Goal: Download file/media

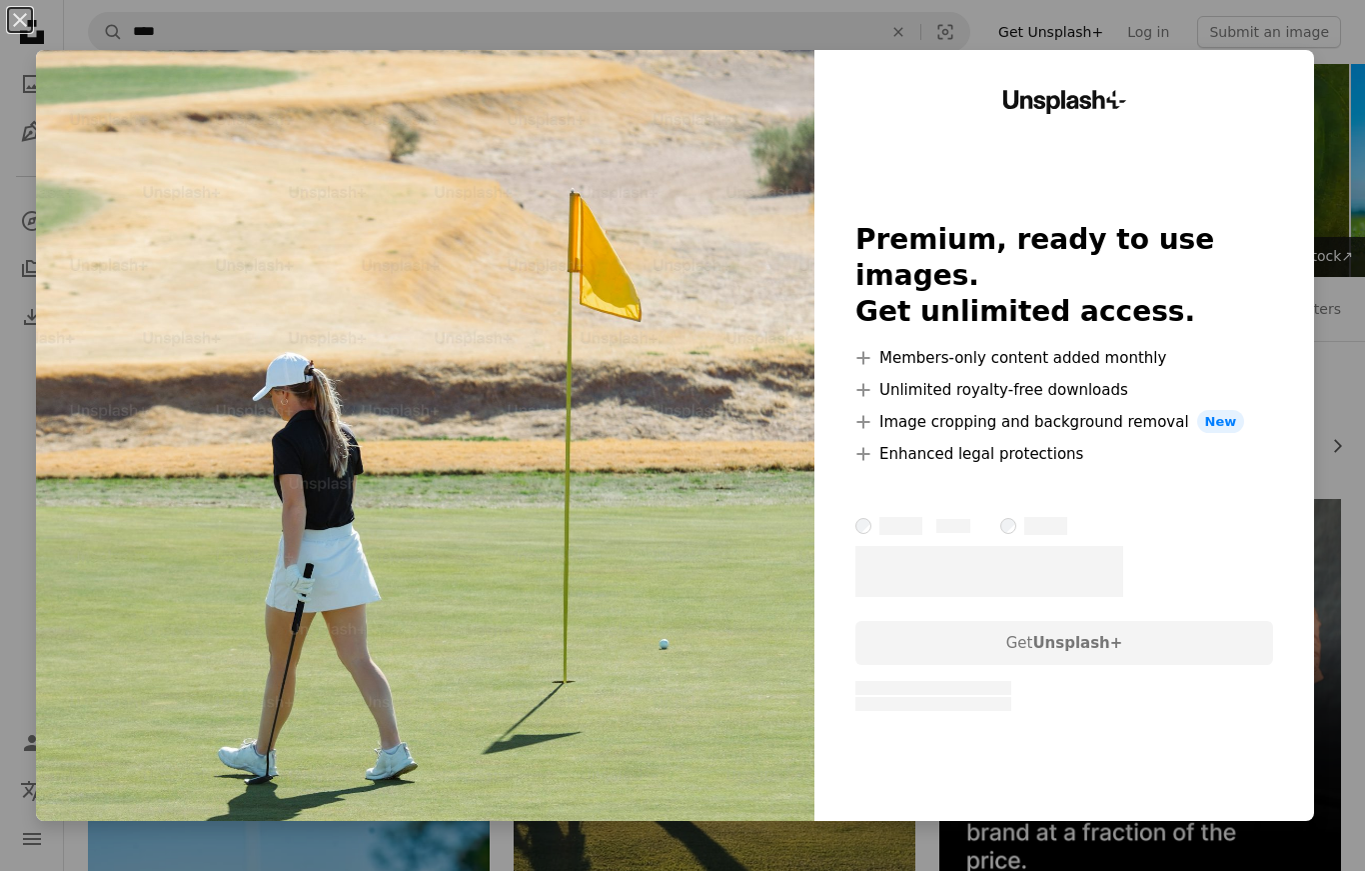
scroll to position [12693, 0]
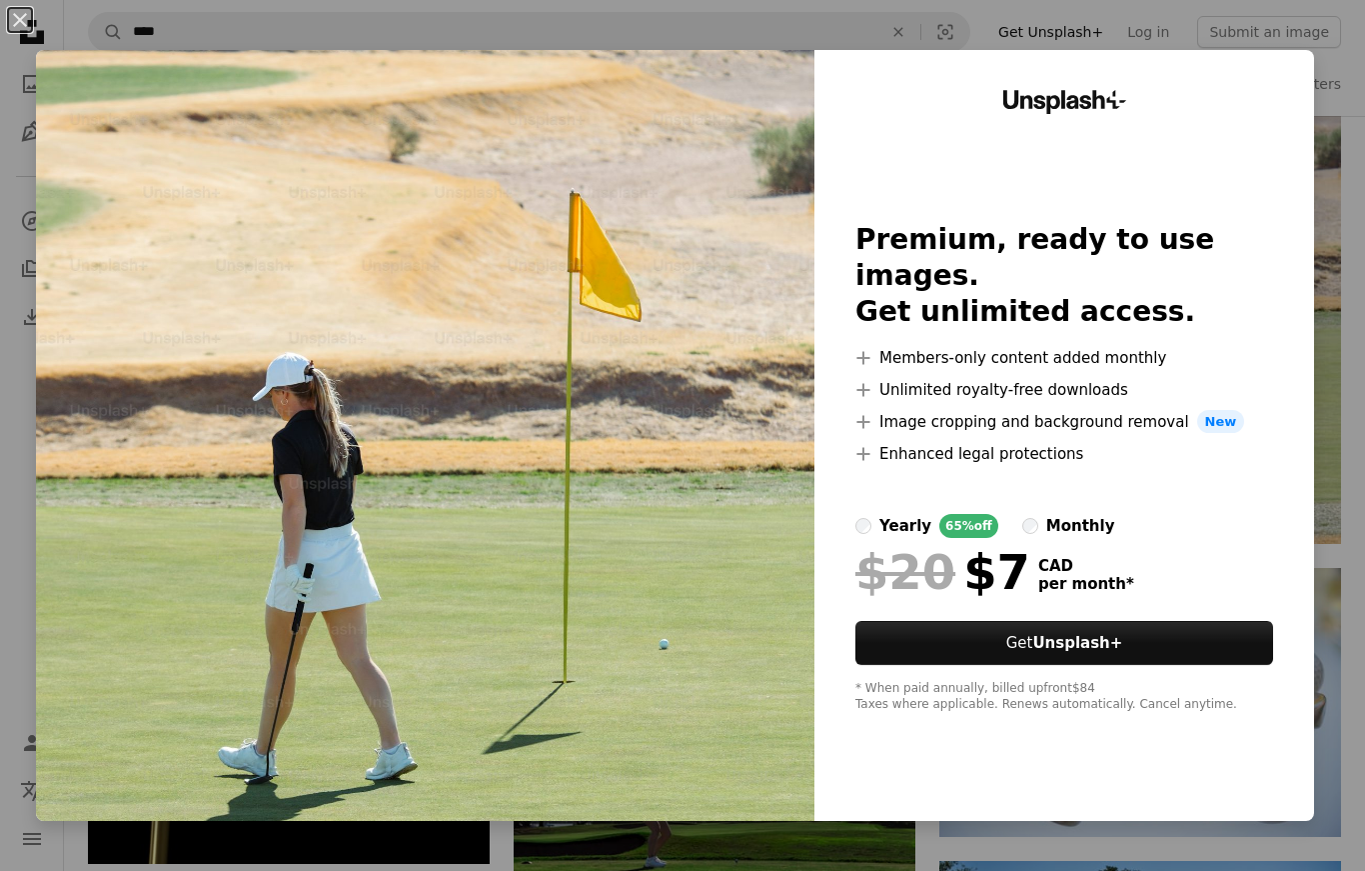
click at [1348, 9] on div "An X shape Unsplash+ Premium, ready to use images. Get unlimited access. A plus…" at bounding box center [682, 435] width 1365 height 871
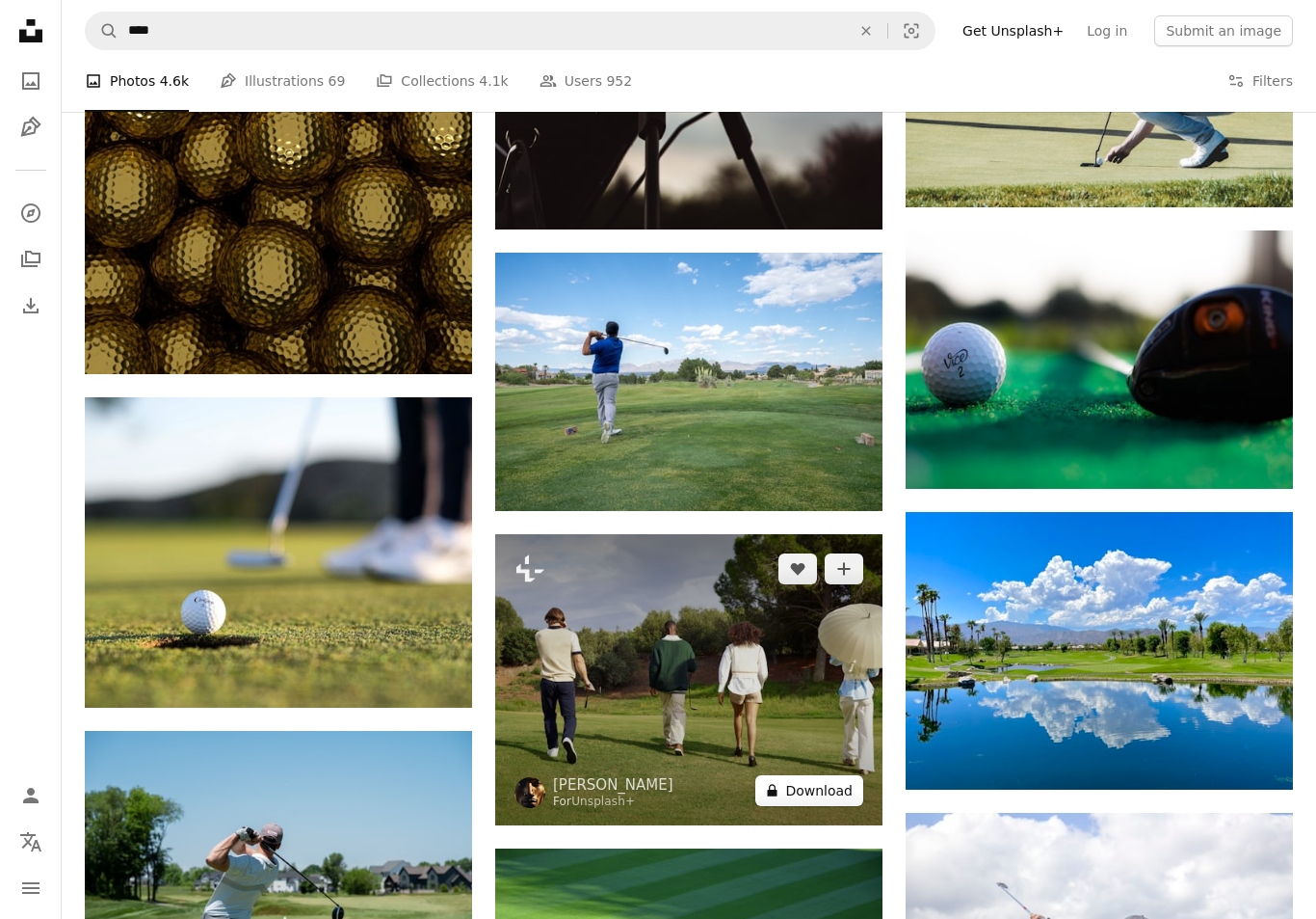
click at [839, 788] on button "A lock Download" at bounding box center [810, 791] width 108 height 31
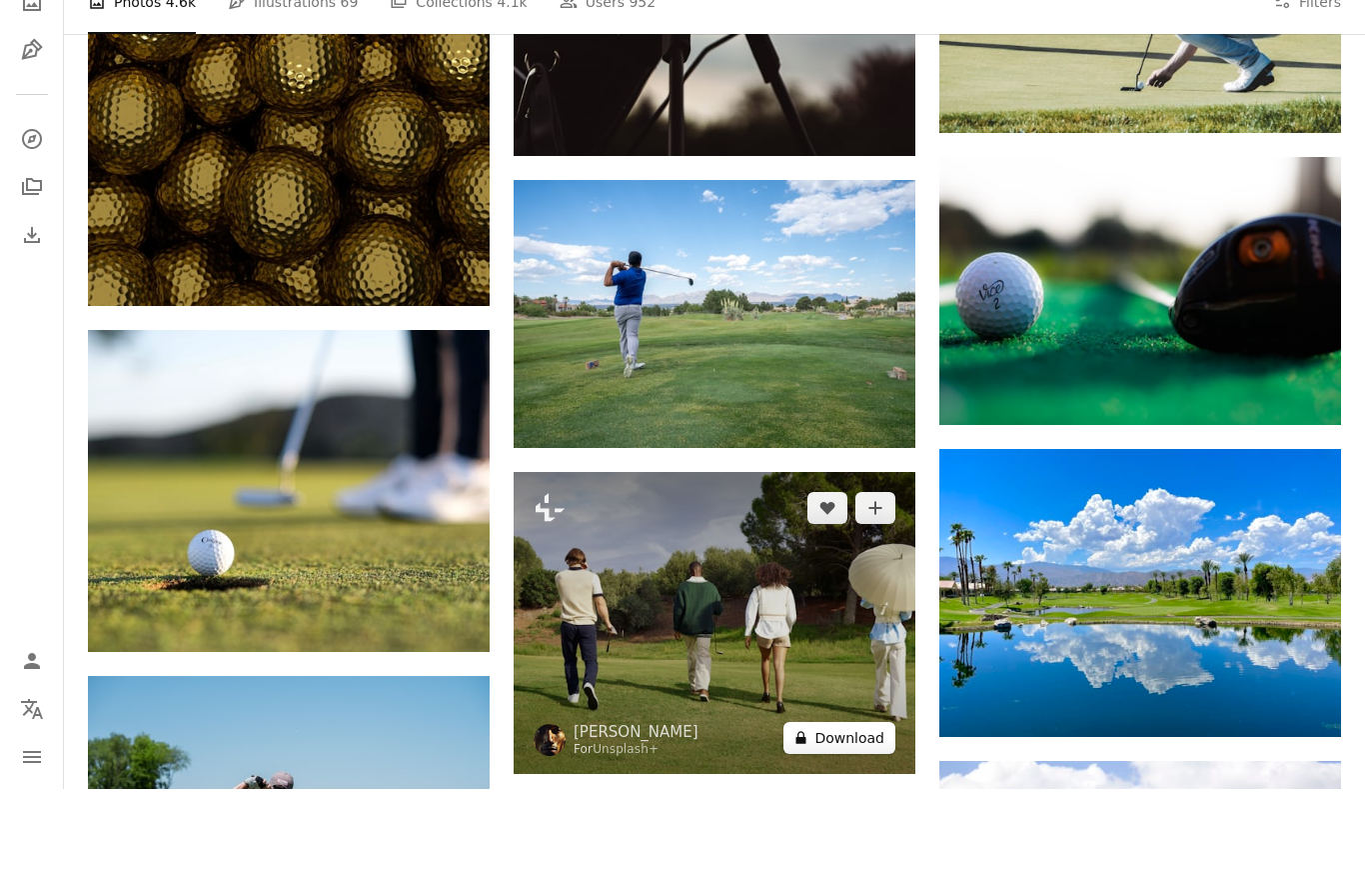
scroll to position [14616, 0]
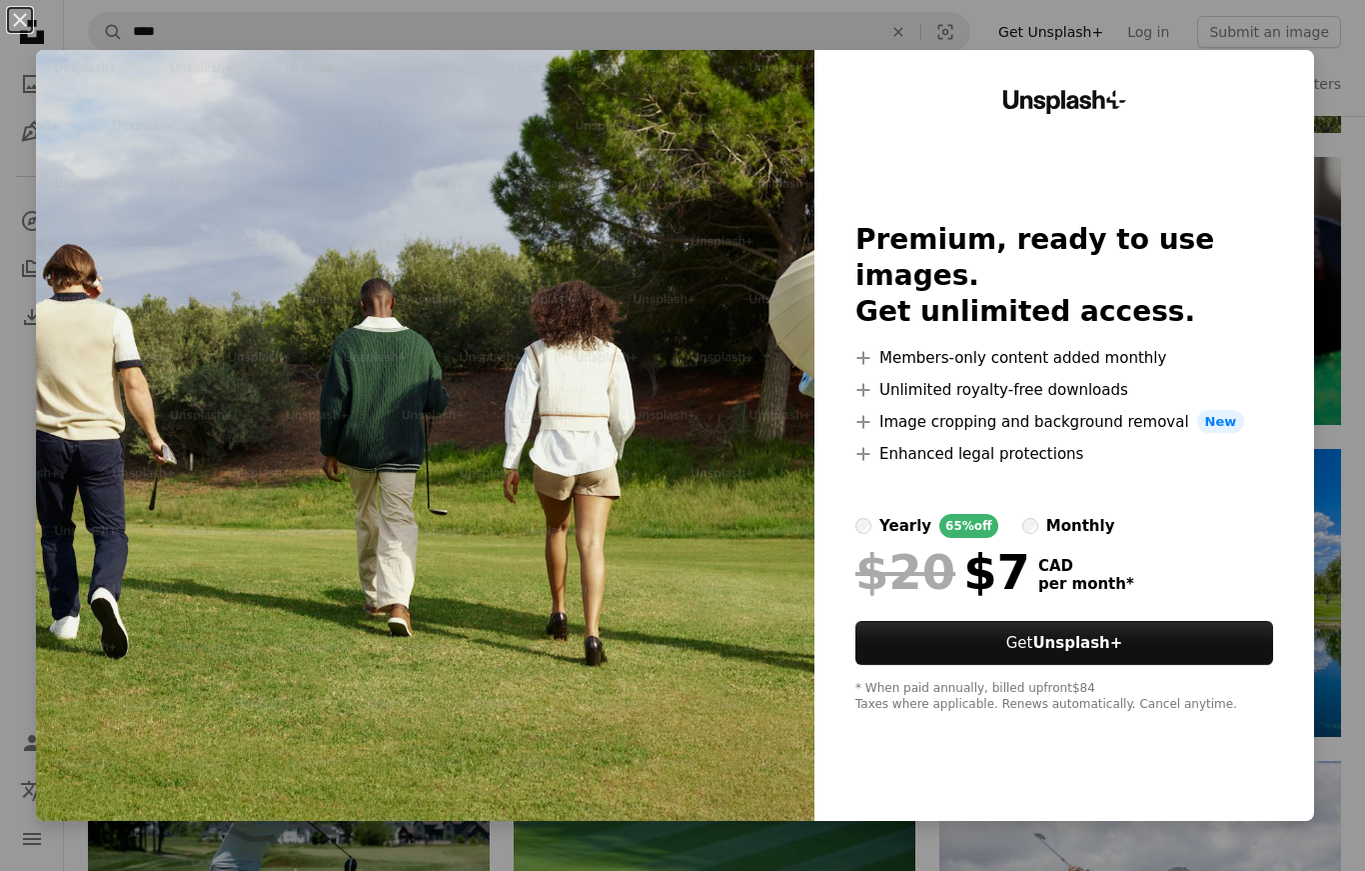
click at [1314, 273] on div "Unsplash+ Premium, ready to use images. Get unlimited access. A plus sign Membe…" at bounding box center [1065, 435] width 500 height 771
click at [1051, 31] on div "An X shape Unsplash+ Premium, ready to use images. Get unlimited access. A plus…" at bounding box center [682, 435] width 1365 height 871
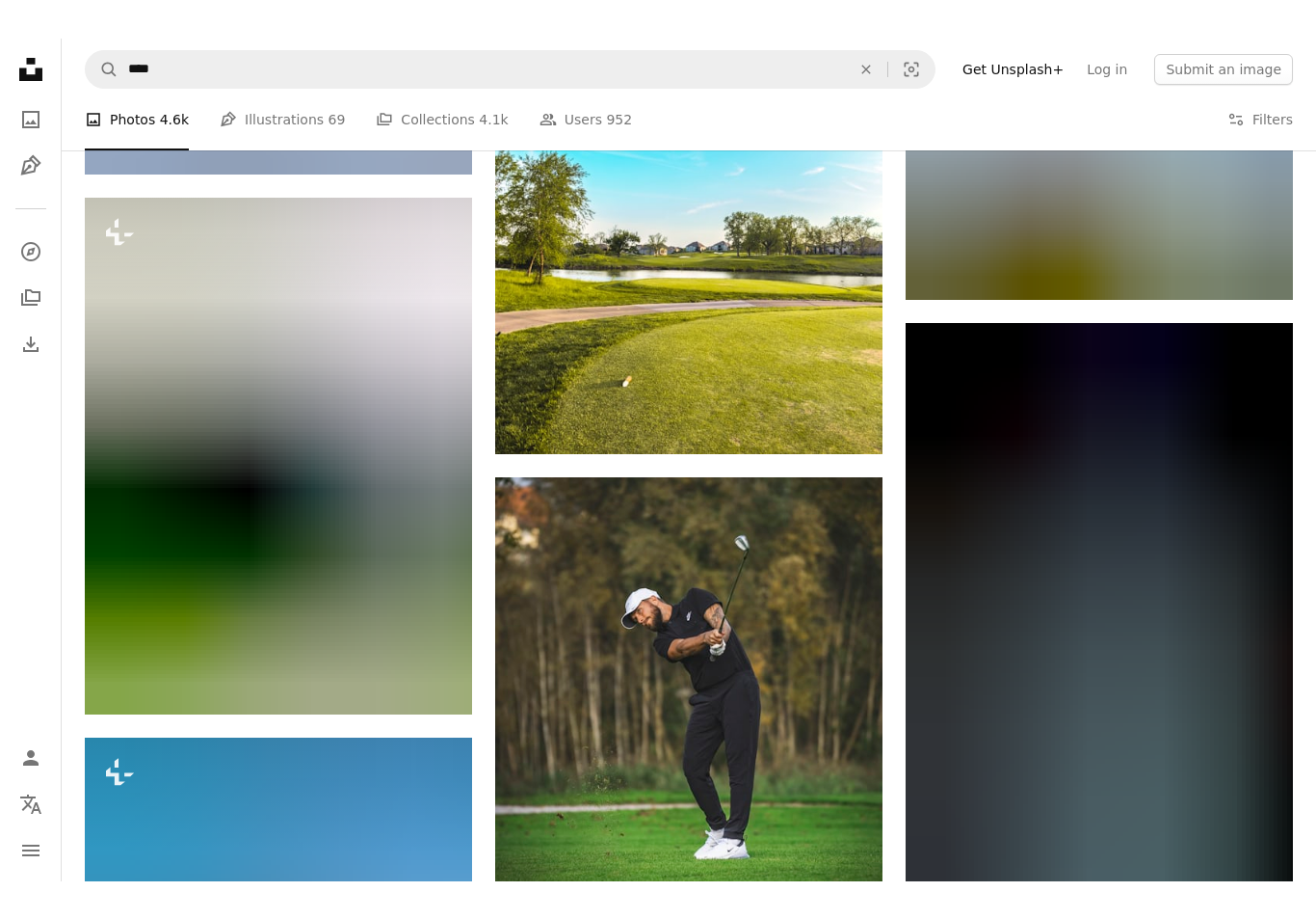
scroll to position [29179, 0]
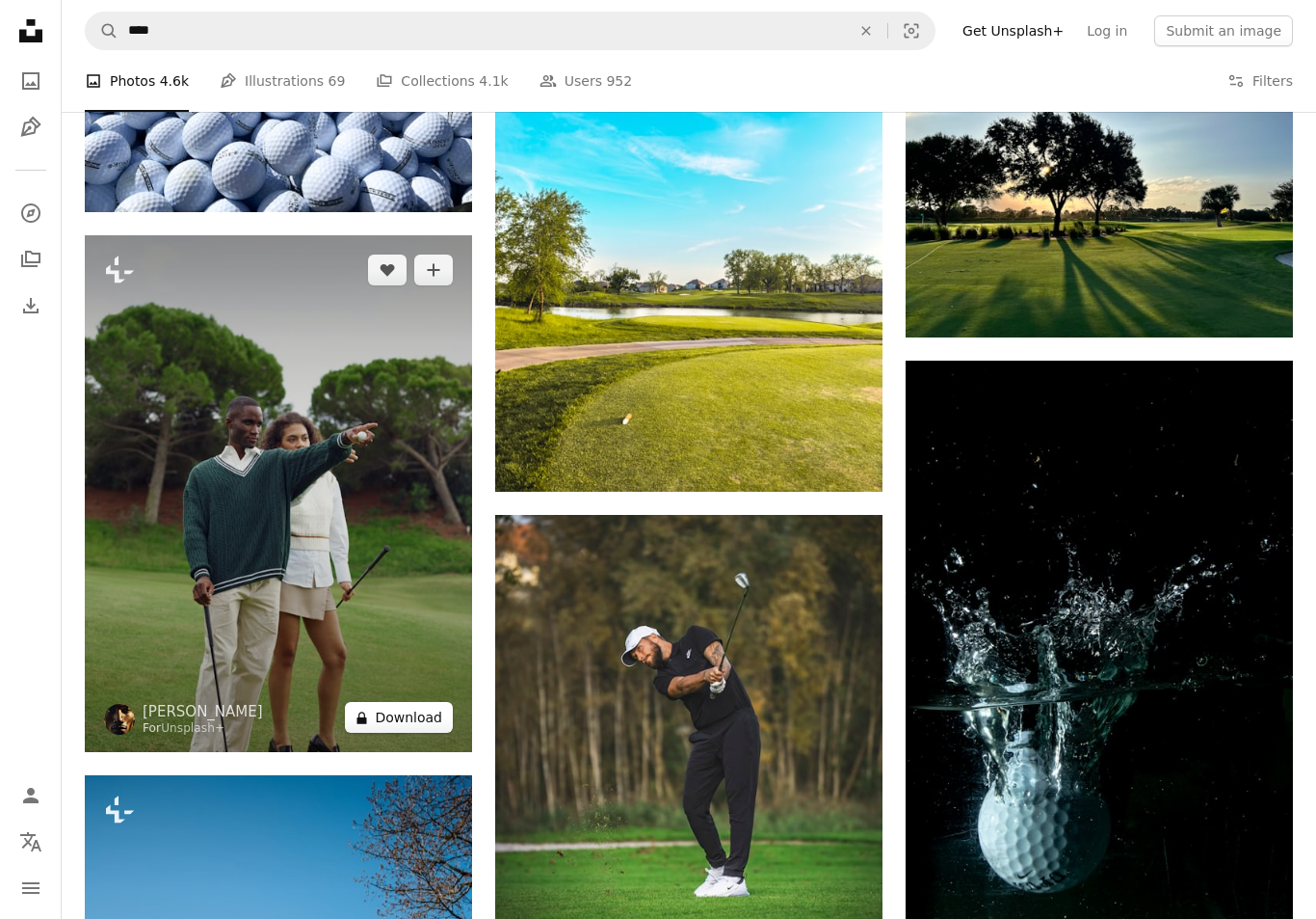
click at [400, 714] on button "A lock Download" at bounding box center [399, 717] width 108 height 31
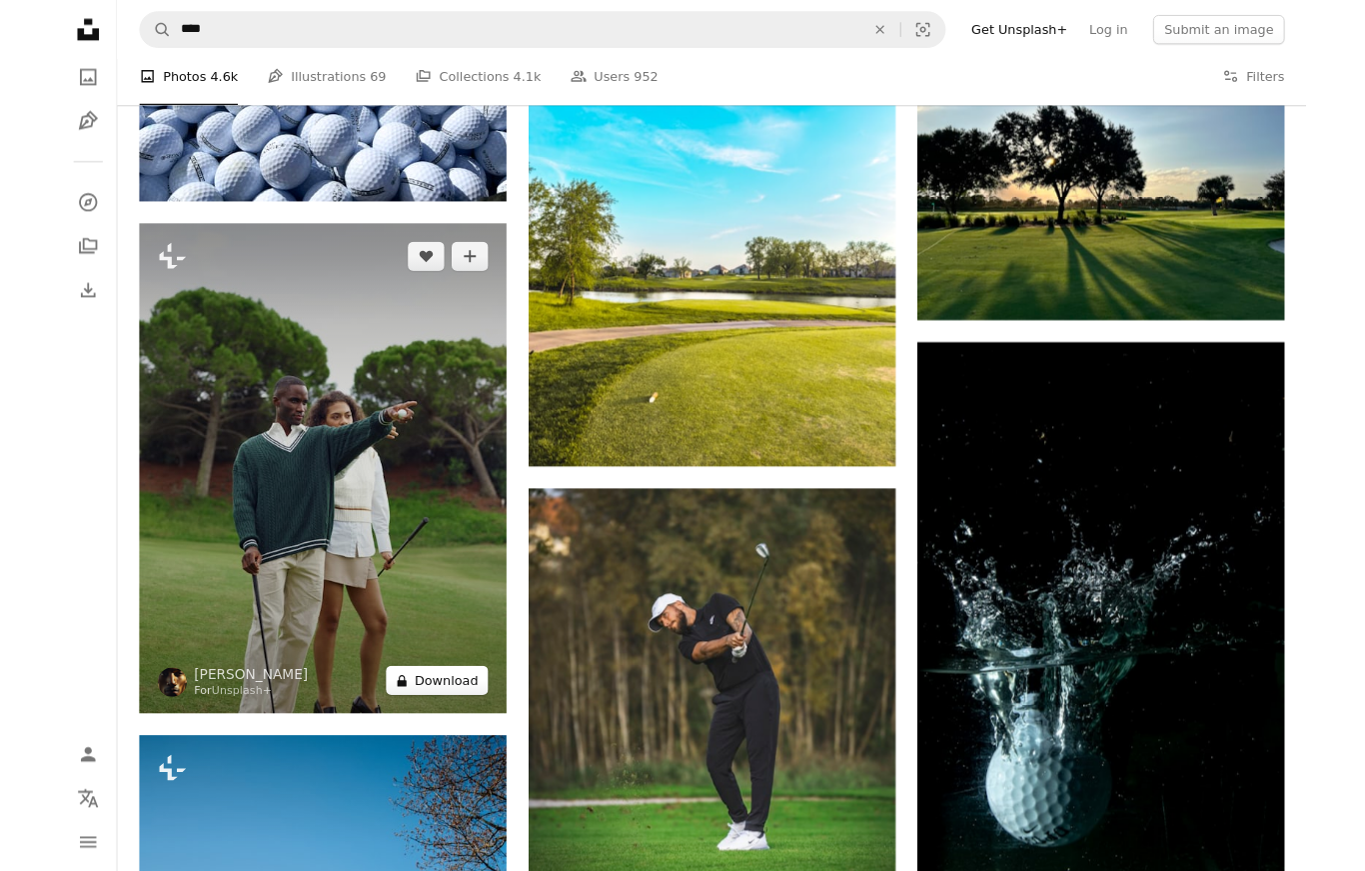
scroll to position [30341, 0]
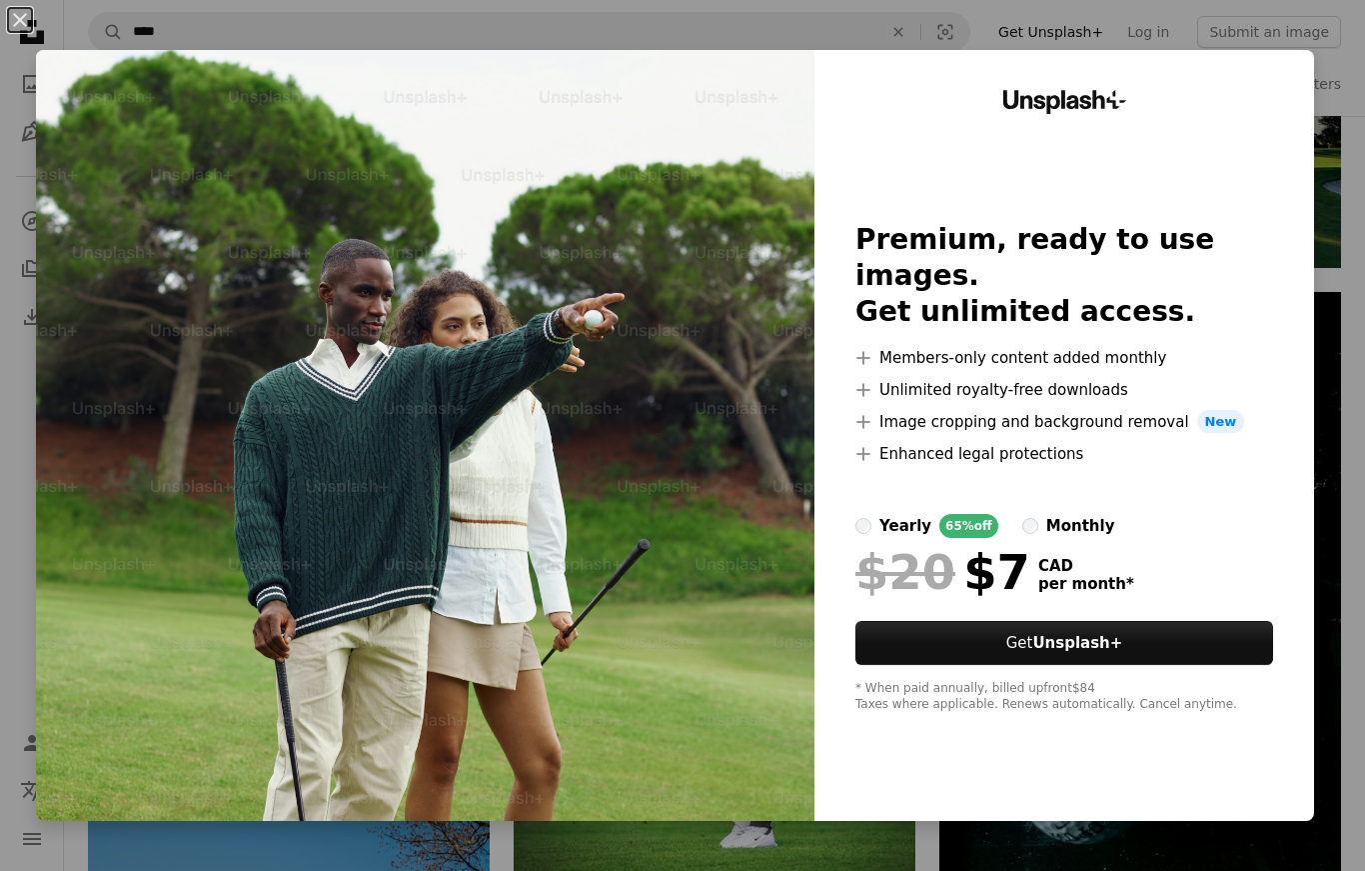
click at [1343, 57] on div "An X shape Unsplash+ Premium, ready to use images. Get unlimited access. A plus…" at bounding box center [682, 435] width 1365 height 871
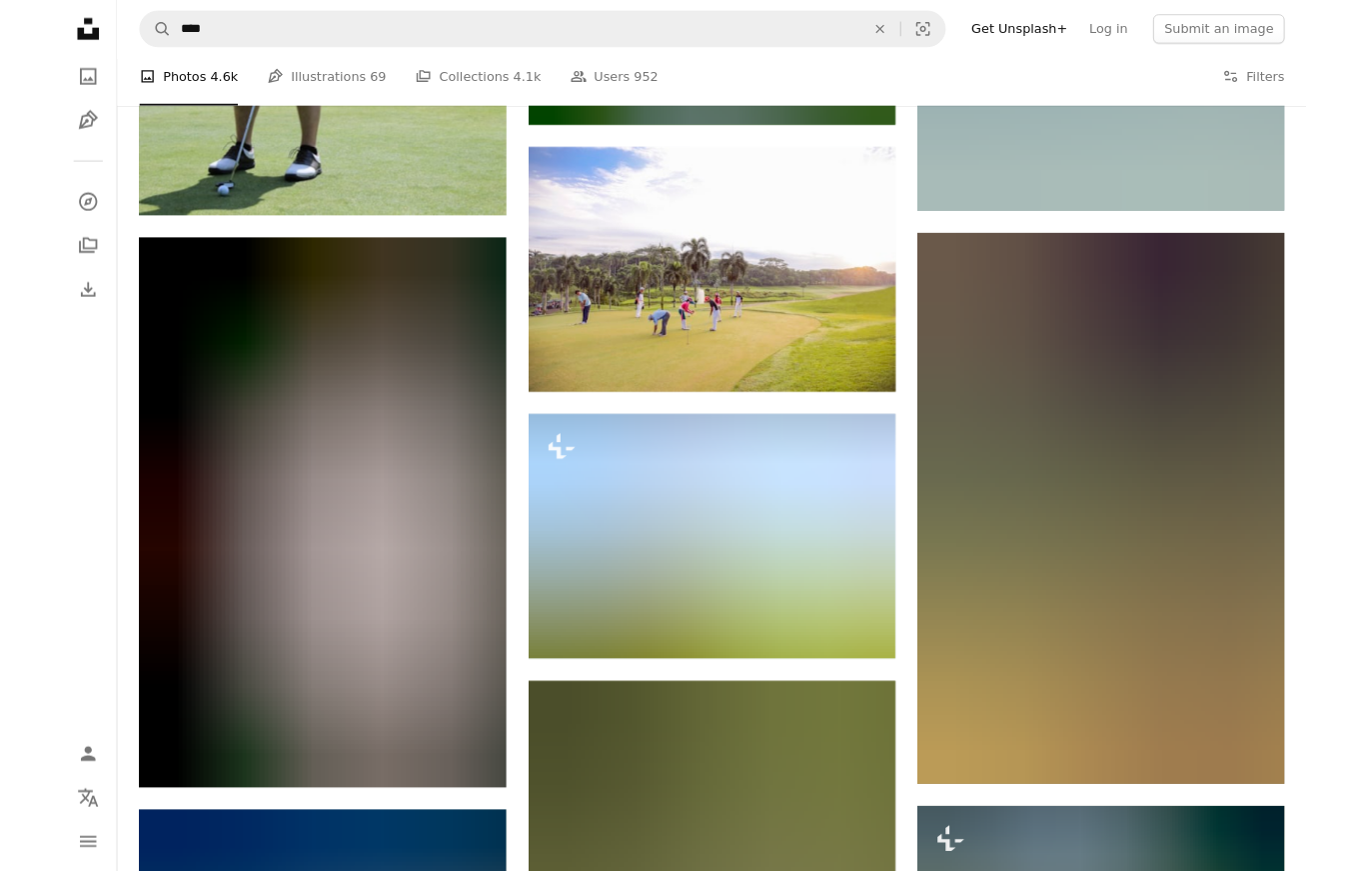
scroll to position [69059, 0]
